Goal: Information Seeking & Learning: Learn about a topic

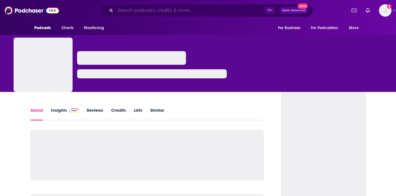
click at [180, 7] on input "Search podcasts, credits, & more..." at bounding box center [189, 10] width 149 height 9
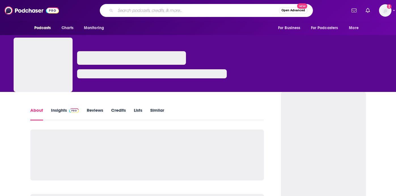
paste input "The Collide Kids Podcast | Kid-Friendly [DEMOGRAPHIC_DATA] Interviews About Fai…"
type input "The Collide Kids Podcast | Kid-Friendly [DEMOGRAPHIC_DATA] Interviews About Fai…"
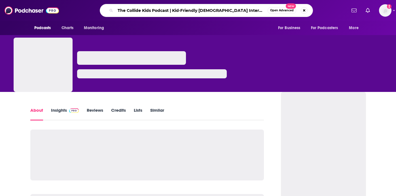
scroll to position [0, 53]
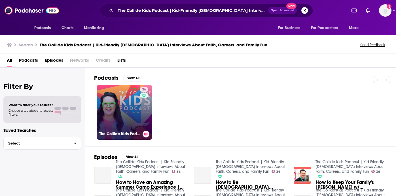
click at [134, 118] on link "36 The Collide Kids Podcast | Kid-Friendly [DEMOGRAPHIC_DATA] Interviews About …" at bounding box center [124, 112] width 55 height 55
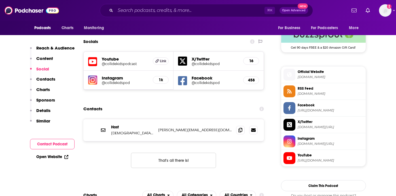
scroll to position [425, 0]
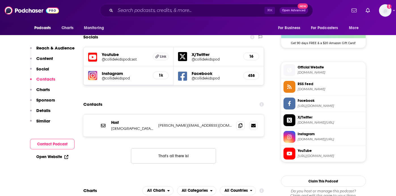
click at [307, 73] on span "[DOMAIN_NAME]" at bounding box center [330, 73] width 66 height 4
click at [124, 60] on h5 "@collidekidspodcast" at bounding box center [125, 59] width 47 height 4
click at [122, 78] on h5 "@collidekidspod" at bounding box center [125, 78] width 47 height 4
click at [211, 77] on h5 "@collidekidspod" at bounding box center [214, 78] width 47 height 4
click at [189, 11] on input "Search podcasts, credits, & more..." at bounding box center [189, 10] width 149 height 9
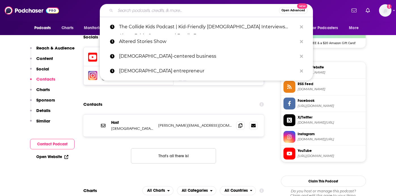
paste input "Motivational Speeches, Inspiration & Real Talk with [PERSON_NAME] (Motivational…"
type input "Motivational Speeches, Inspiration & Real Talk with [PERSON_NAME] (Motivational…"
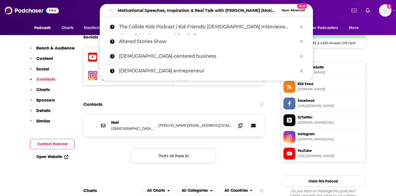
scroll to position [0, 75]
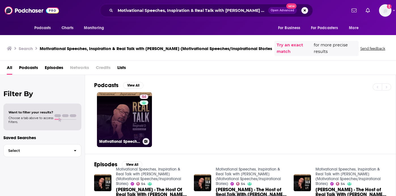
click at [120, 114] on link "54 Motivational Speeches, Inspiration & Real Talk with [PERSON_NAME] (Motivatio…" at bounding box center [124, 119] width 55 height 55
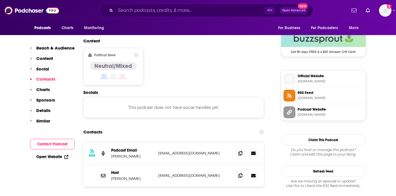
scroll to position [413, 0]
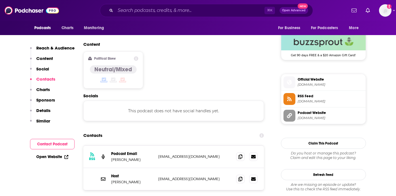
click at [321, 83] on span "[DOMAIN_NAME]" at bounding box center [330, 85] width 66 height 4
click at [202, 12] on input "Search podcasts, credits, & more..." at bounding box center [189, 10] width 149 height 9
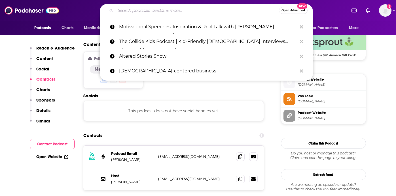
paste input "All Things BMX"
type input "All Things BMX"
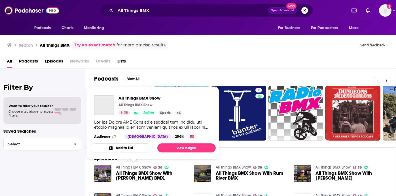
click at [138, 166] on link "All Things BMX Show" at bounding box center [133, 167] width 35 height 5
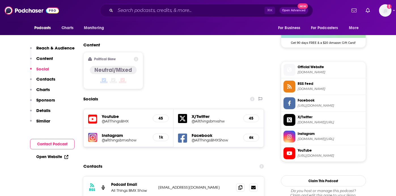
scroll to position [426, 0]
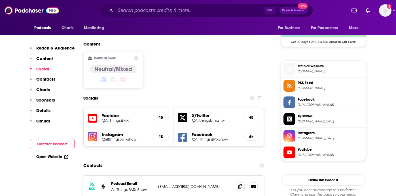
click at [214, 118] on h5 "@Allthingsbmxshw" at bounding box center [214, 120] width 47 height 4
click at [207, 137] on h5 "@AllThingsBMXShow" at bounding box center [214, 139] width 47 height 4
click at [131, 137] on h5 "@allthingsbmxshow" at bounding box center [125, 139] width 47 height 4
click at [121, 118] on h5 "@AllThingsBMX" at bounding box center [125, 120] width 47 height 4
click at [144, 10] on input "Search podcasts, credits, & more..." at bounding box center [189, 10] width 149 height 9
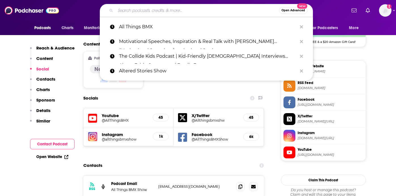
paste input "Raising Faithful Families | [DEMOGRAPHIC_DATA] Parenting, Faith and Family, [DE…"
type input "Raising Faithful Families | [DEMOGRAPHIC_DATA] Parenting, Faith and Family, [DE…"
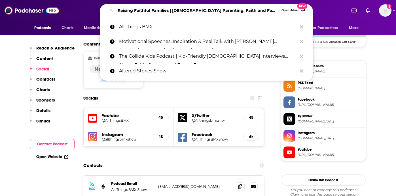
scroll to position [0, 77]
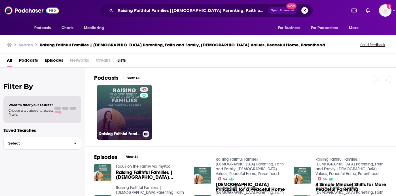
click at [122, 95] on link "43 Raising Faithful Families | [DEMOGRAPHIC_DATA] Parenting, Faith and Family, …" at bounding box center [124, 112] width 55 height 55
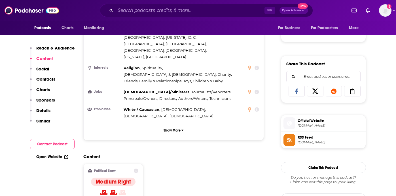
scroll to position [319, 0]
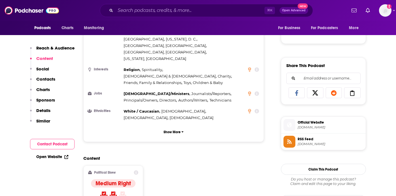
click at [306, 129] on span "[DOMAIN_NAME]" at bounding box center [330, 127] width 66 height 4
click at [146, 8] on input "Search podcasts, credits, & more..." at bounding box center [189, 10] width 149 height 9
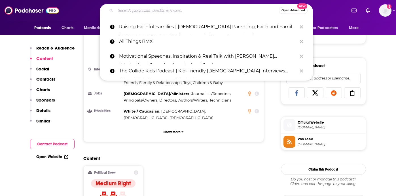
paste input "WNLOW with Namma & Jo"
type input "WNLOW with Namma & Jo"
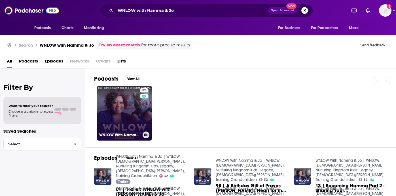
click at [123, 114] on link "32 WNLOW With Namma & Jo | WNLOW, [DEMOGRAPHIC_DATA][PERSON_NAME], Nurturing Ki…" at bounding box center [124, 113] width 55 height 55
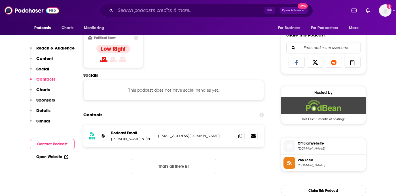
scroll to position [355, 0]
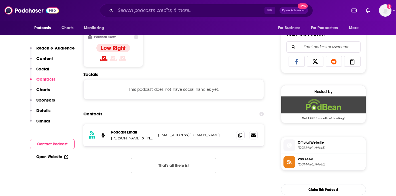
click at [312, 146] on span "[DOMAIN_NAME]" at bounding box center [330, 148] width 66 height 4
